Goal: Task Accomplishment & Management: Manage account settings

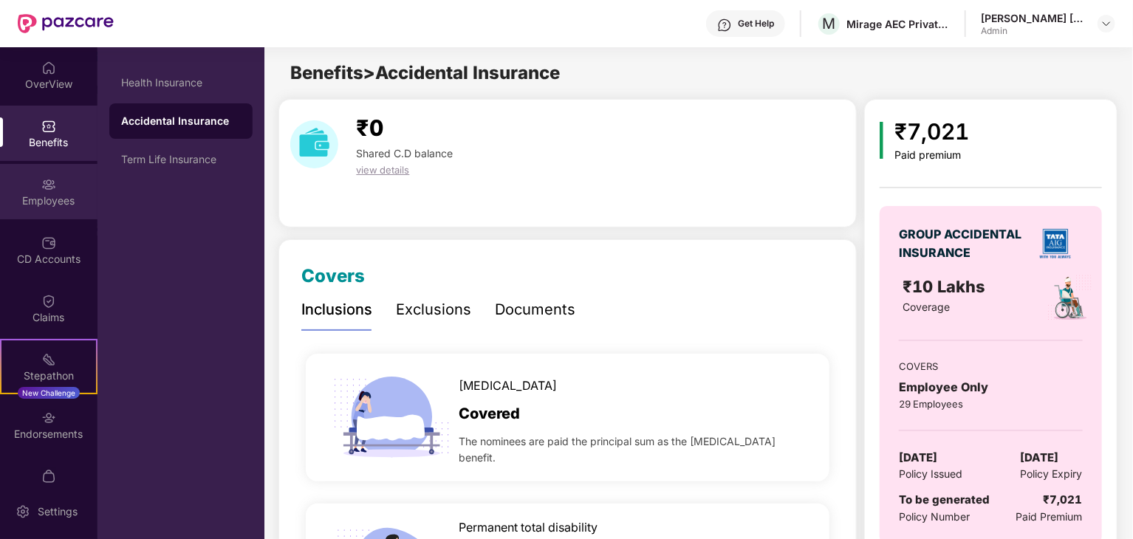
click at [38, 204] on div "Employees" at bounding box center [49, 201] width 98 height 15
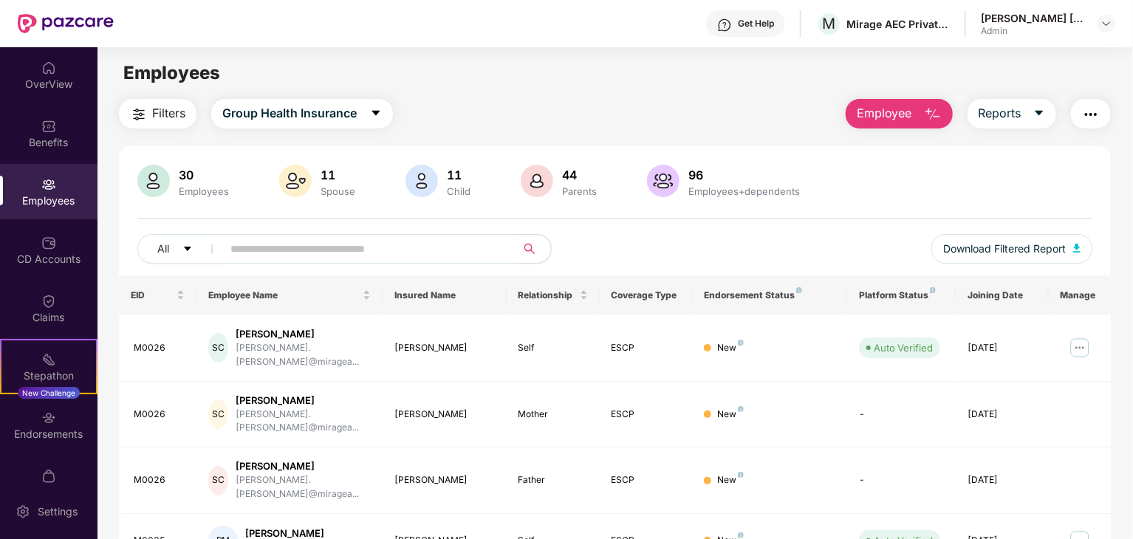
click at [378, 243] on input "text" at bounding box center [362, 249] width 265 height 22
type input "*"
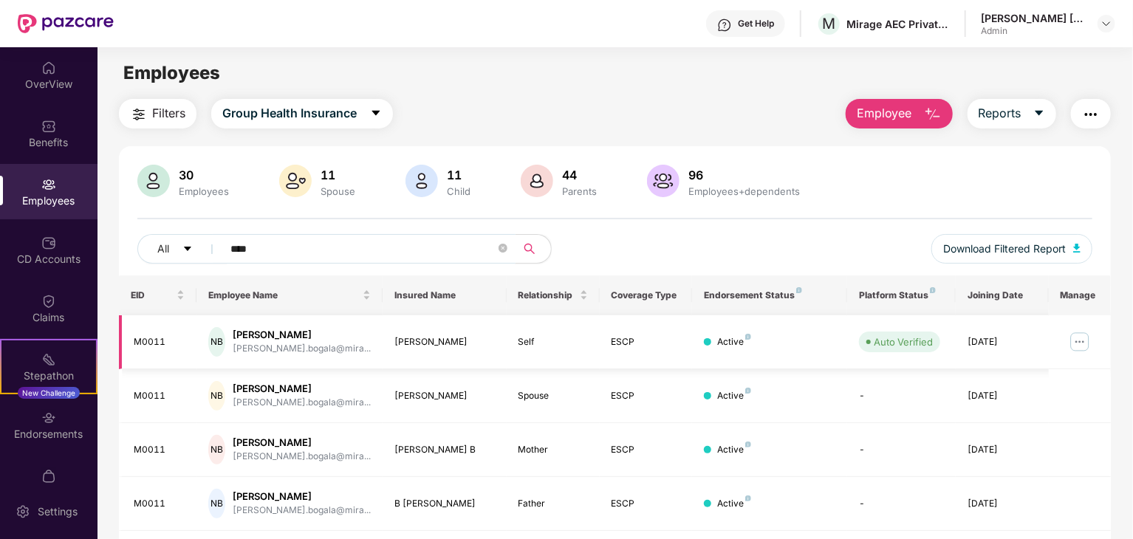
type input "****"
click at [1081, 346] on img at bounding box center [1080, 342] width 24 height 24
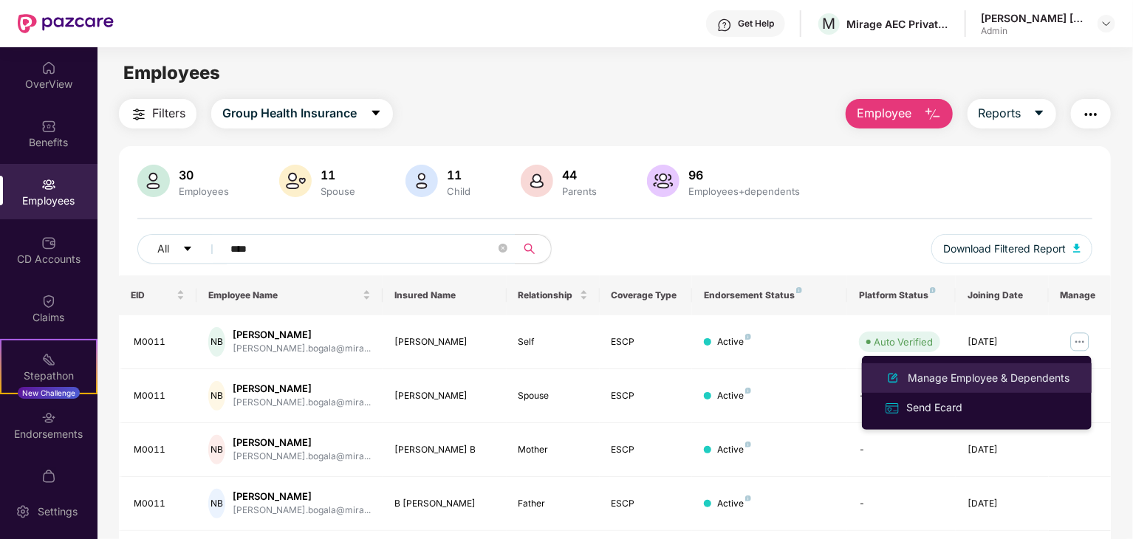
click at [1058, 377] on div "Manage Employee & Dependents" at bounding box center [989, 378] width 168 height 16
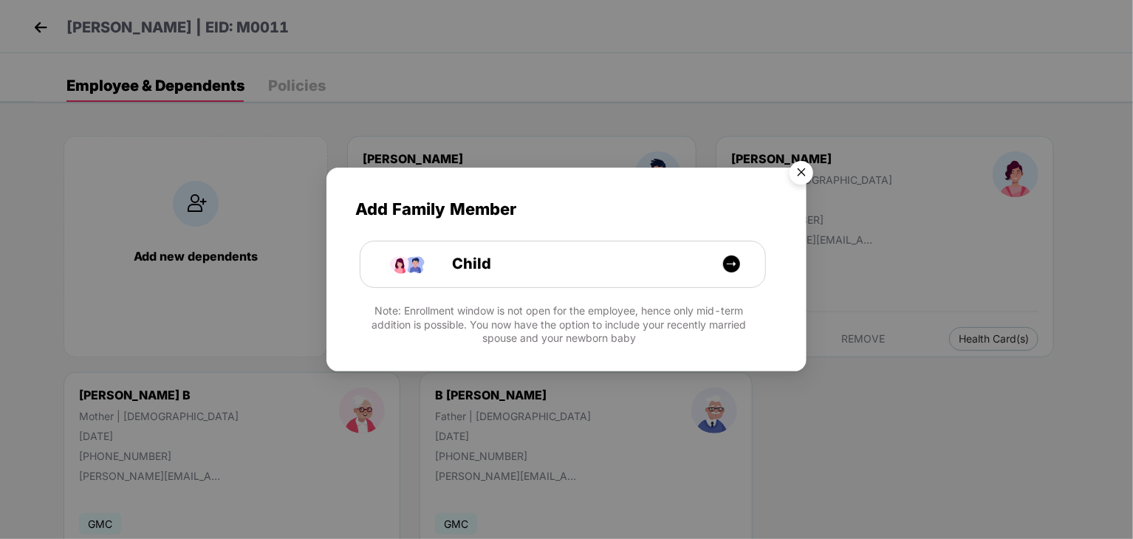
click at [810, 168] on img "Close" at bounding box center [801, 174] width 41 height 41
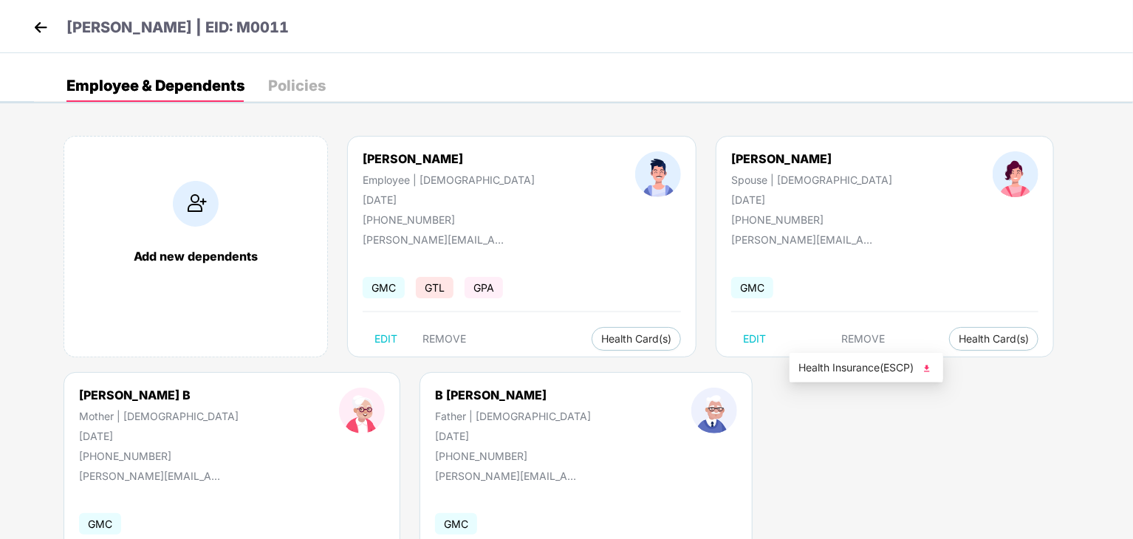
click at [929, 369] on img at bounding box center [927, 368] width 15 height 15
click at [618, 366] on span "Health Insurance(ESCP)" at bounding box center [583, 368] width 136 height 16
click at [647, 368] on img at bounding box center [643, 368] width 15 height 15
